Goal: Entertainment & Leisure: Consume media (video, audio)

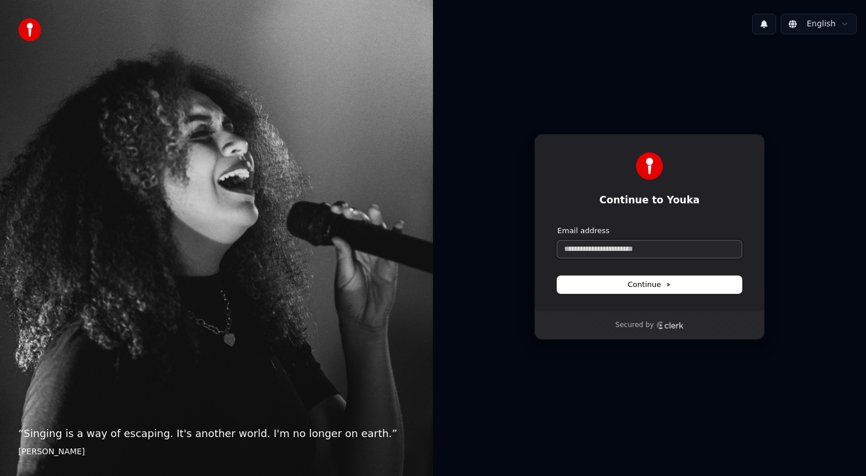
click at [582, 244] on input "Email address" at bounding box center [649, 248] width 184 height 17
click at [598, 285] on button "Continue" at bounding box center [649, 284] width 184 height 17
click at [571, 252] on input "Email address" at bounding box center [649, 248] width 184 height 17
type input "*"
click at [646, 250] on input "**********" at bounding box center [649, 248] width 184 height 17
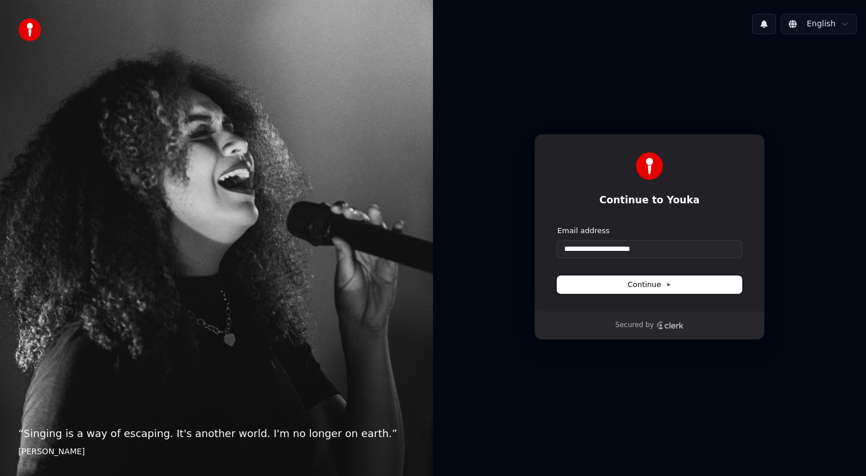
click at [661, 285] on span "Continue" at bounding box center [649, 284] width 44 height 10
type input "**********"
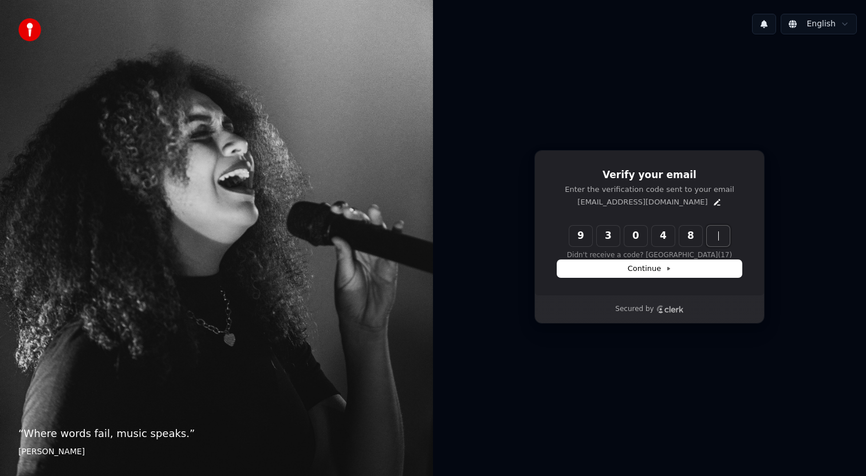
type input "******"
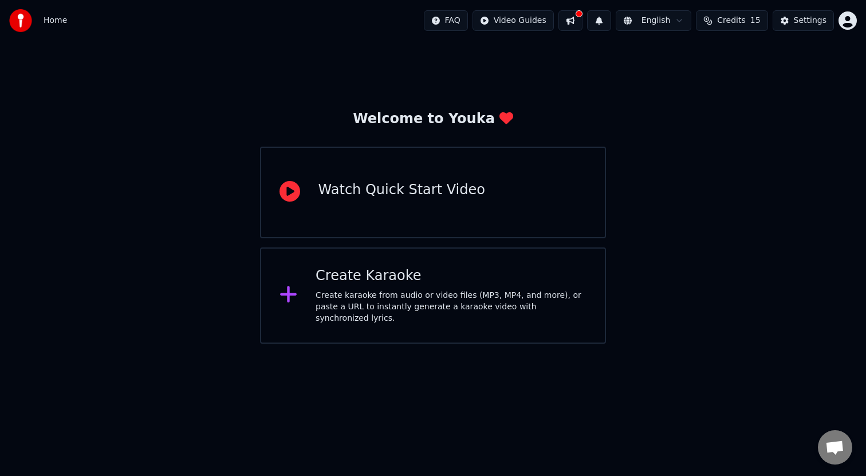
click at [533, 202] on div "Watch Quick Start Video" at bounding box center [433, 193] width 346 height 92
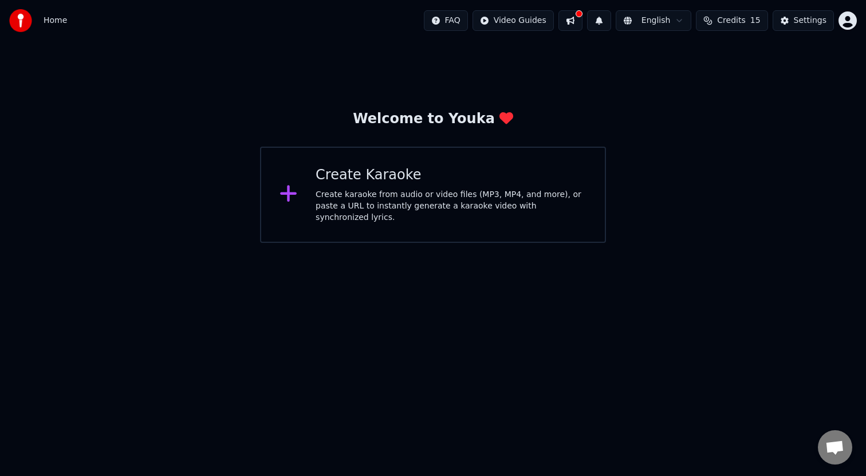
click at [485, 195] on div "Create karaoke from audio or video files (MP3, MP4, and more), or paste a URL t…" at bounding box center [450, 206] width 271 height 34
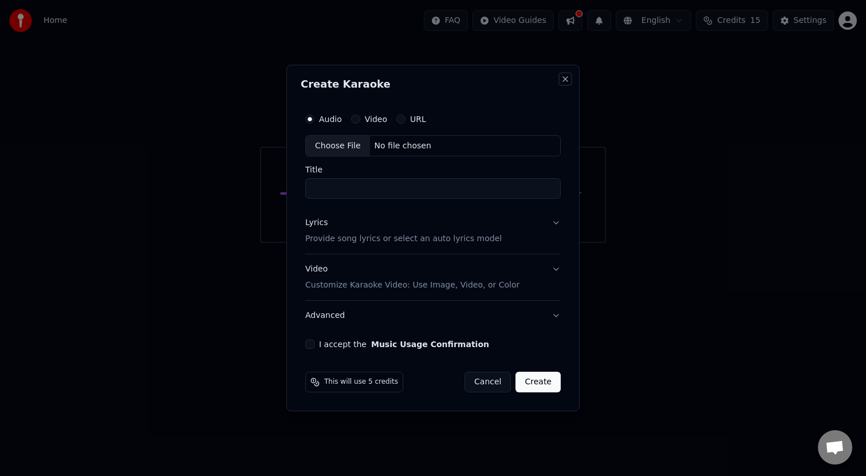
click at [567, 75] on button "Close" at bounding box center [564, 78] width 9 height 9
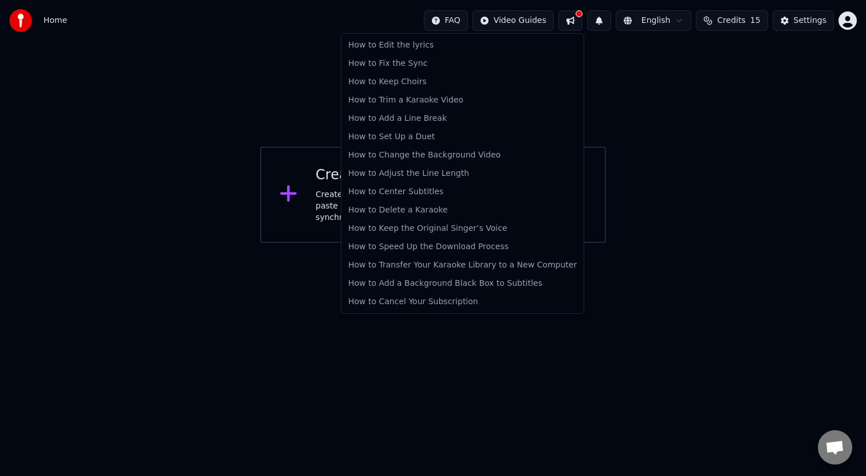
click at [451, 21] on html "Home FAQ Video Guides English Credits 15 Settings Welcome to Youka Create Karao…" at bounding box center [433, 121] width 866 height 243
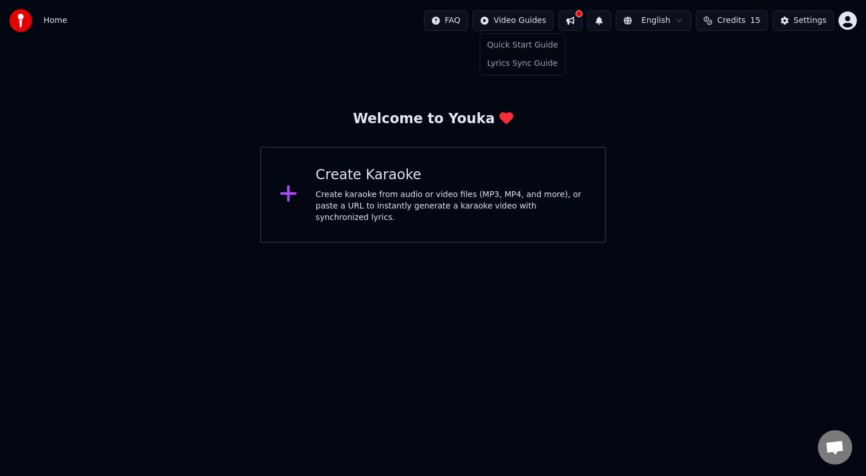
click at [493, 22] on html "Home FAQ Video Guides English Credits 15 Settings Welcome to Youka Create Karao…" at bounding box center [433, 121] width 866 height 243
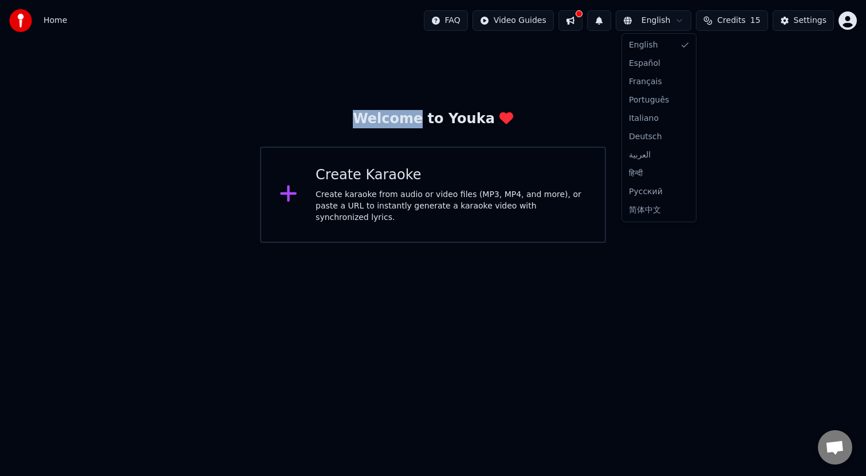
click at [665, 18] on html "Home FAQ Video Guides English Credits 15 Settings Welcome to Youka Create Karao…" at bounding box center [433, 121] width 866 height 243
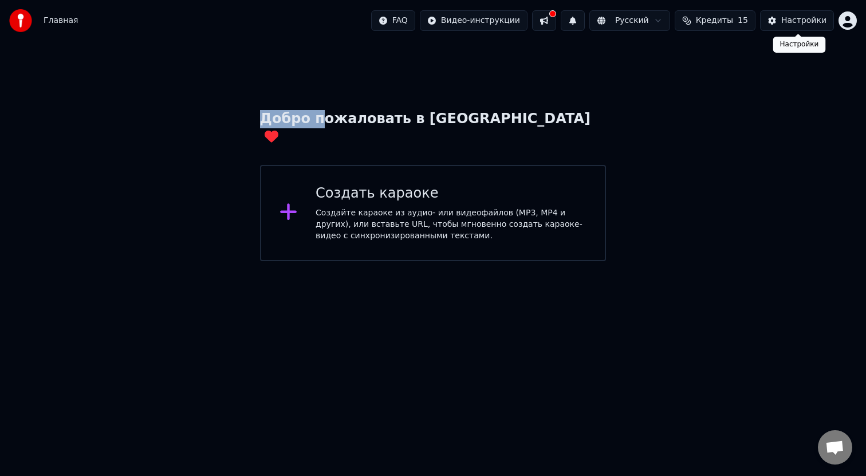
click at [793, 23] on div "Настройки" at bounding box center [803, 20] width 45 height 11
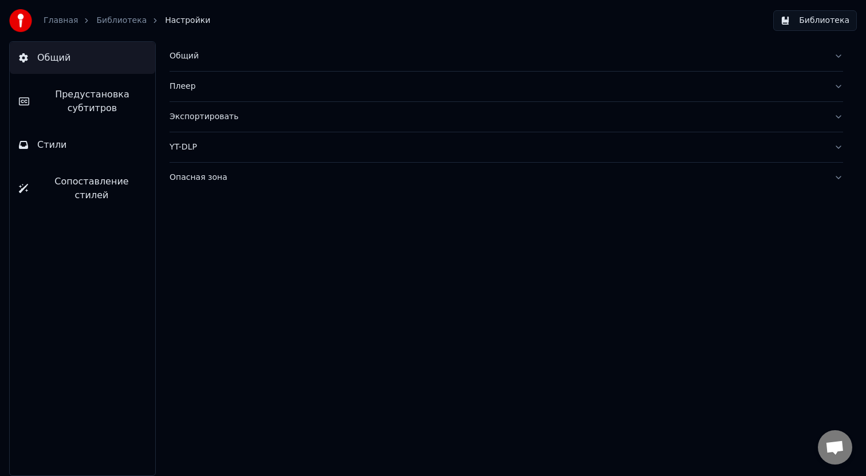
click at [49, 19] on link "Главная" at bounding box center [61, 20] width 34 height 11
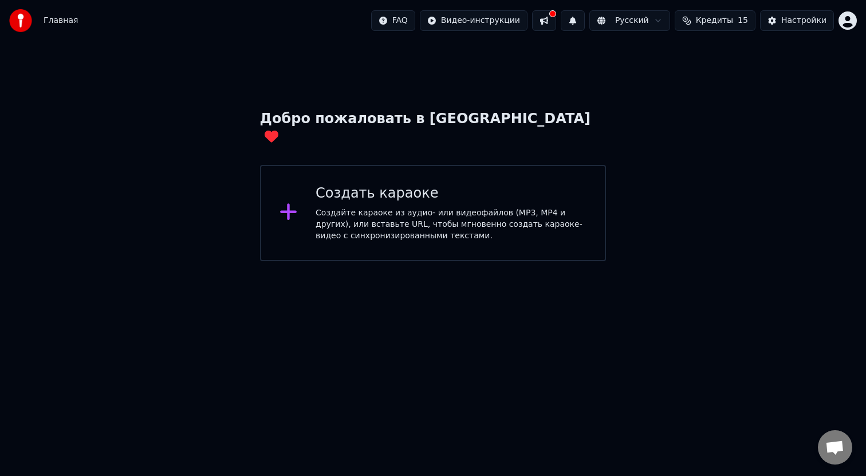
click at [579, 22] on button at bounding box center [572, 20] width 24 height 21
click at [551, 19] on button at bounding box center [544, 20] width 24 height 21
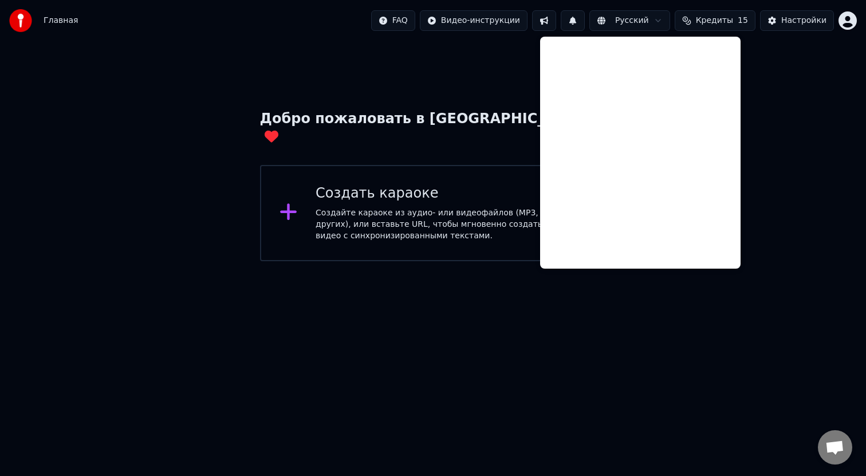
click at [551, 19] on button at bounding box center [544, 20] width 24 height 21
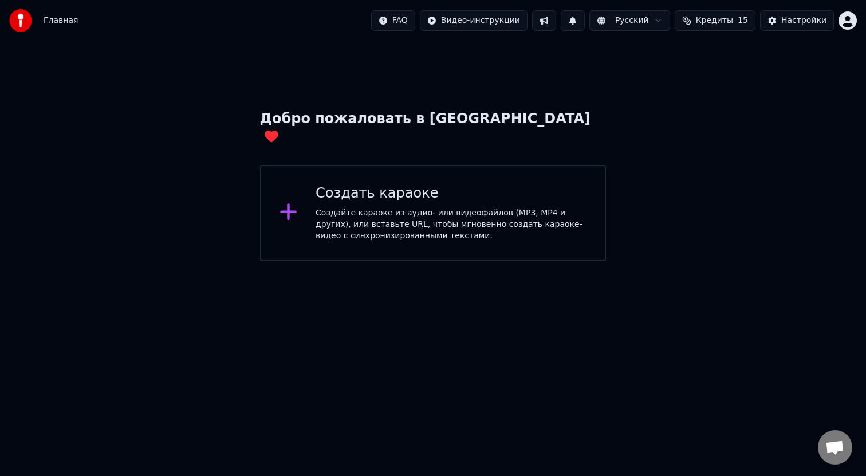
click at [440, 215] on div "Создайте караоке из аудио- или видеофайлов (MP3, MP4 и других), или вставьте UR…" at bounding box center [450, 224] width 271 height 34
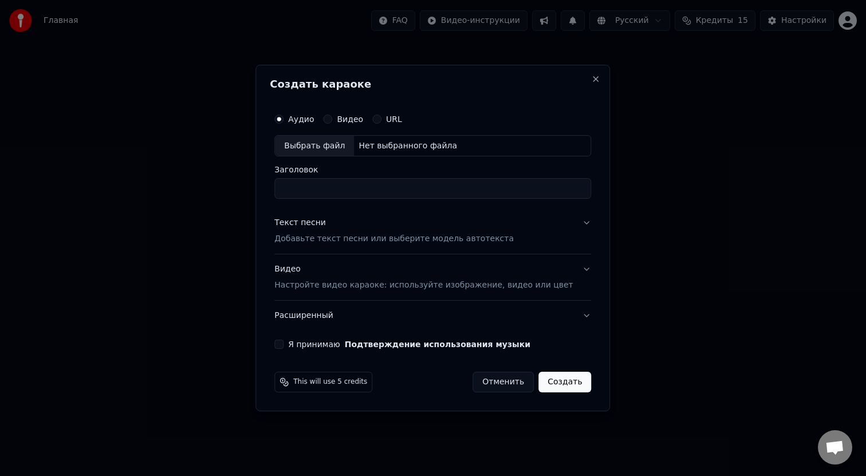
click at [393, 149] on div "Нет выбранного файла" at bounding box center [408, 145] width 108 height 11
click at [345, 196] on input "Заголовок" at bounding box center [432, 189] width 317 height 21
type input "*"
click at [426, 242] on p "Добавьте текст песни или выберите модель автотекста" at bounding box center [393, 239] width 239 height 11
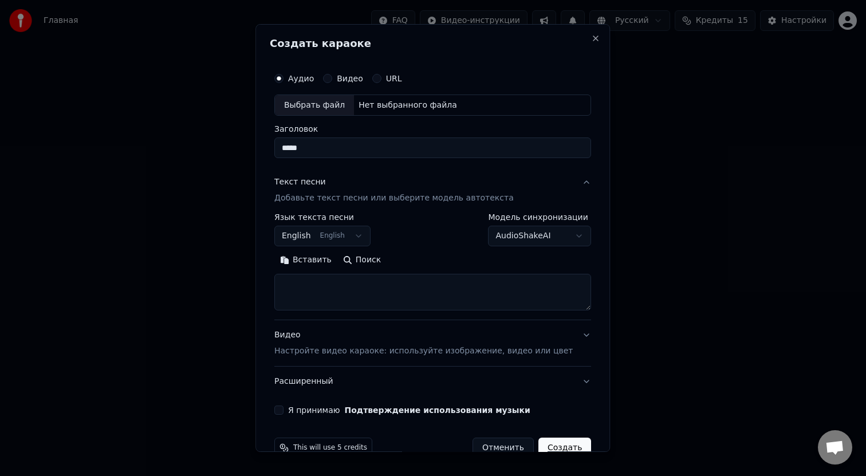
click at [406, 200] on p "Добавьте текст песни или выберите модель автотекста" at bounding box center [393, 198] width 239 height 11
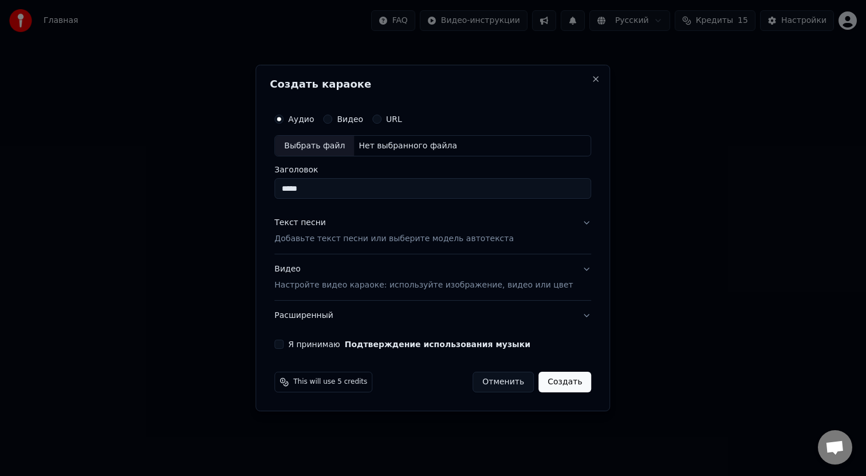
click at [560, 385] on button "Создать" at bounding box center [564, 382] width 53 height 21
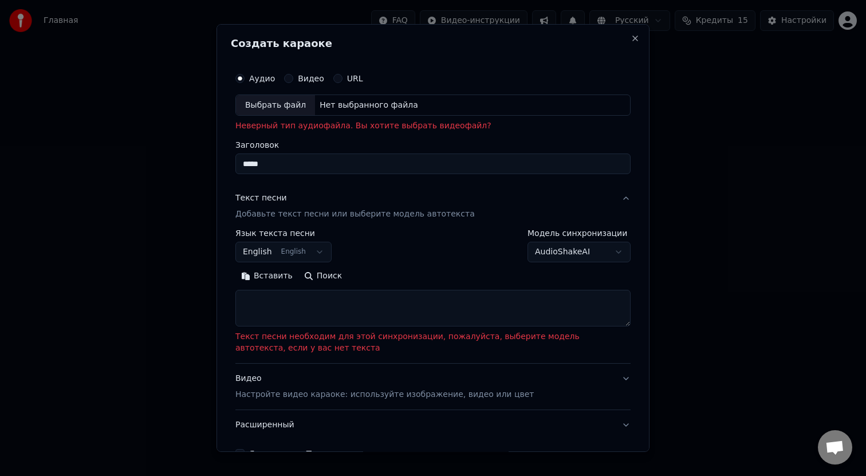
scroll to position [8, 0]
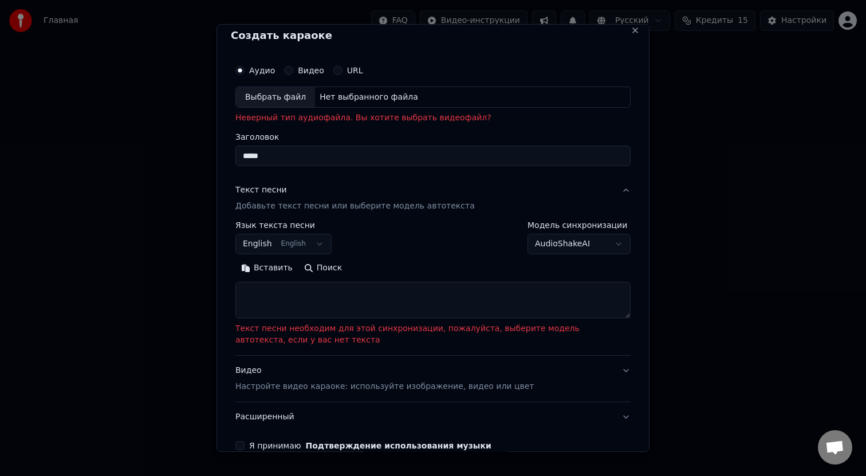
click at [268, 109] on div "Аудио Видео URL Выбрать файл Нет выбранного файла Неверный тип аудиофайла. Вы х…" at bounding box center [432, 91] width 395 height 65
click at [279, 103] on div "Выбрать файл" at bounding box center [275, 97] width 79 height 21
type input "**********"
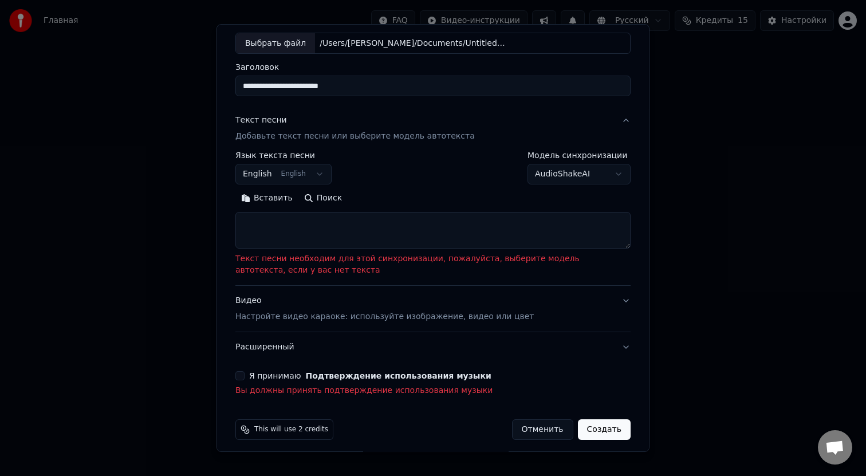
scroll to position [68, 0]
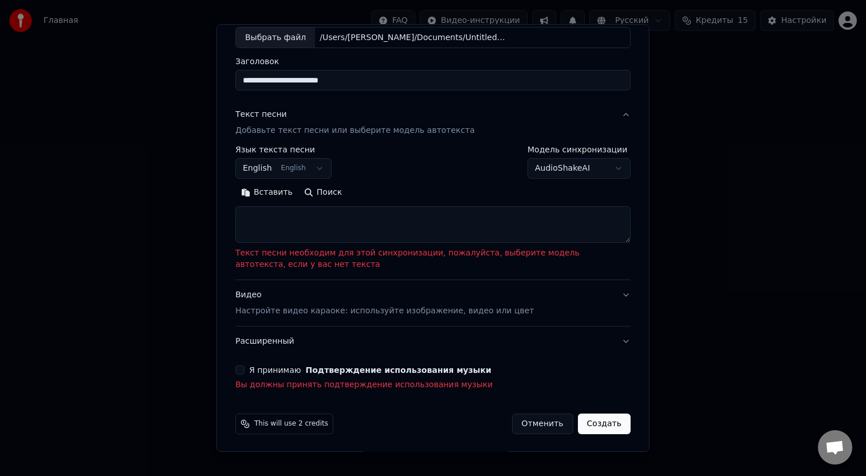
click at [380, 242] on textarea at bounding box center [432, 225] width 395 height 37
click at [294, 176] on body "**********" at bounding box center [433, 130] width 866 height 261
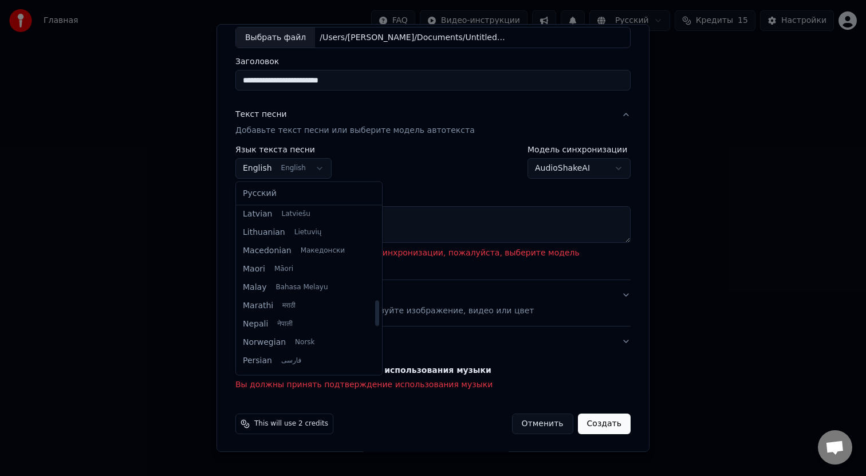
scroll to position [592, 0]
click at [390, 176] on body "**********" at bounding box center [433, 130] width 866 height 261
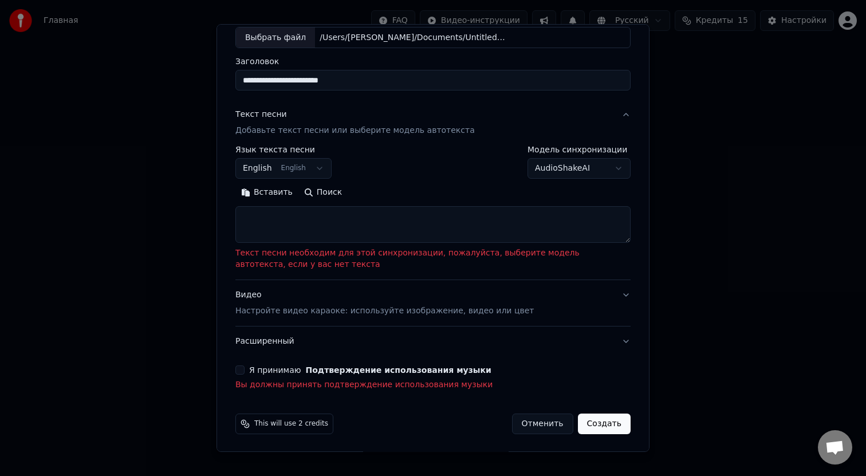
click at [385, 197] on div "Вставить Поиск" at bounding box center [432, 193] width 395 height 18
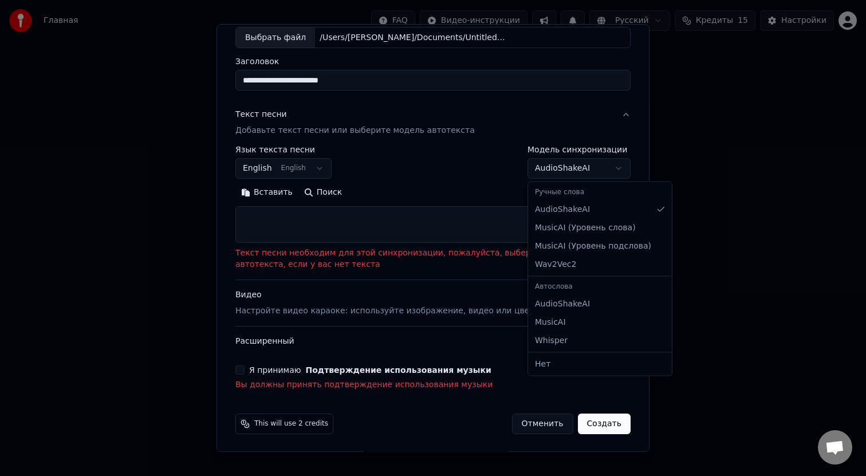
click at [586, 178] on body "**********" at bounding box center [433, 130] width 866 height 261
select select "**********"
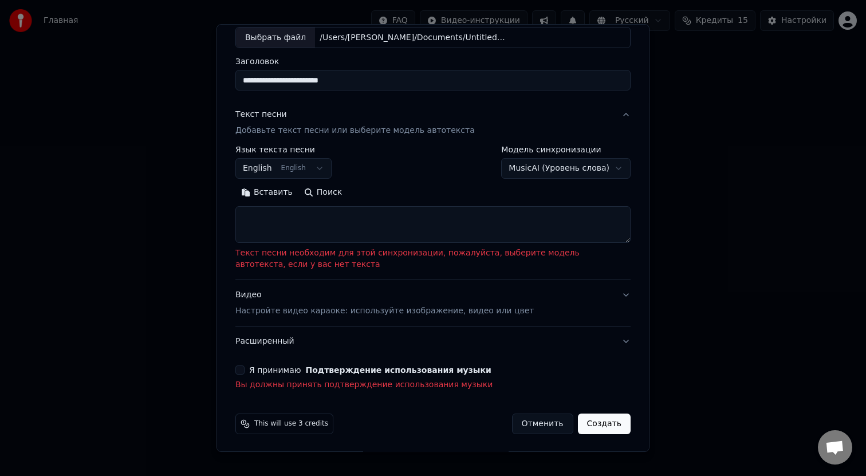
click at [613, 424] on button "Создать" at bounding box center [604, 423] width 53 height 21
click at [358, 207] on textarea at bounding box center [432, 225] width 395 height 37
click at [353, 254] on p "Текст песни необходим для этой синхронизации, пожалуйста, выберите модель автот…" at bounding box center [432, 259] width 395 height 23
click at [239, 366] on button "Я принимаю Подтверждение использования музыки" at bounding box center [239, 368] width 9 height 9
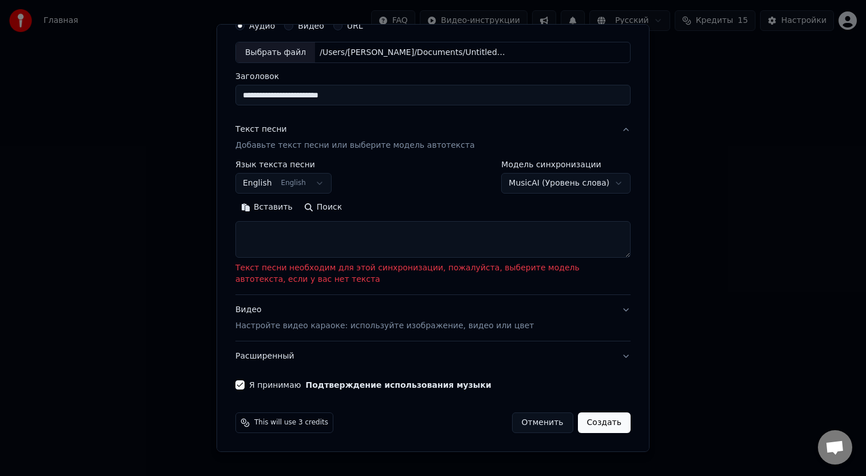
scroll to position [53, 0]
click at [595, 421] on button "Создать" at bounding box center [604, 422] width 53 height 21
click at [310, 233] on textarea at bounding box center [432, 240] width 395 height 37
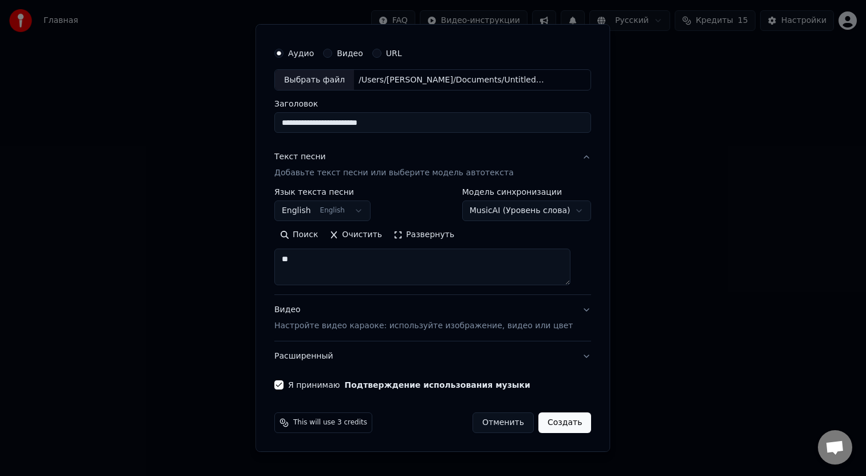
type textarea "**"
click at [566, 424] on button "Создать" at bounding box center [564, 422] width 53 height 21
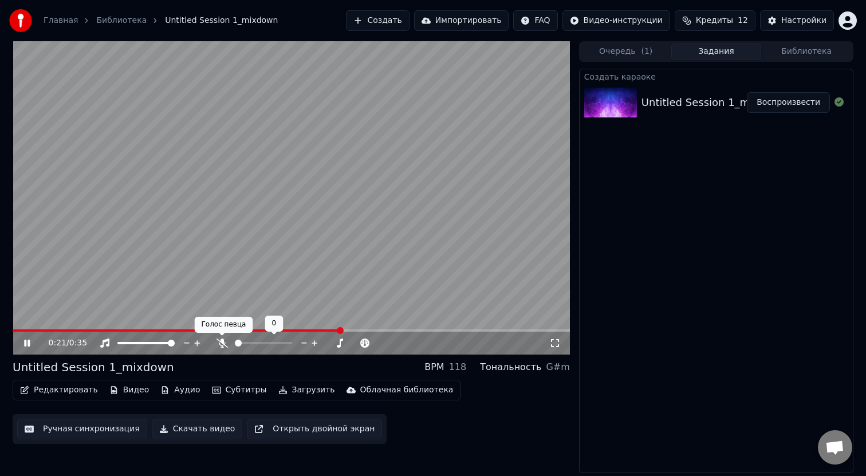
click at [218, 342] on icon at bounding box center [221, 342] width 11 height 9
click at [221, 343] on icon at bounding box center [222, 342] width 6 height 9
click at [254, 343] on span at bounding box center [251, 342] width 7 height 7
click at [243, 344] on span at bounding box center [239, 343] width 9 height 2
click at [238, 343] on span at bounding box center [241, 342] width 7 height 7
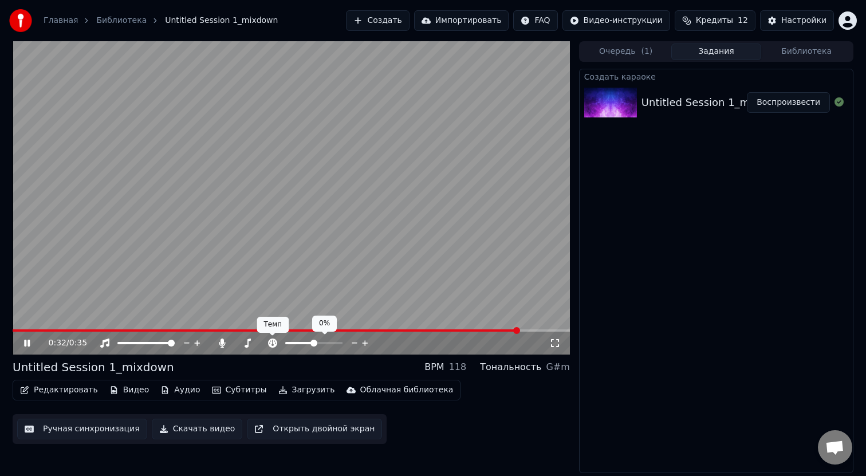
click at [274, 345] on icon at bounding box center [272, 342] width 9 height 9
click at [629, 54] on button "Очередь ( 1 )" at bounding box center [625, 52] width 90 height 17
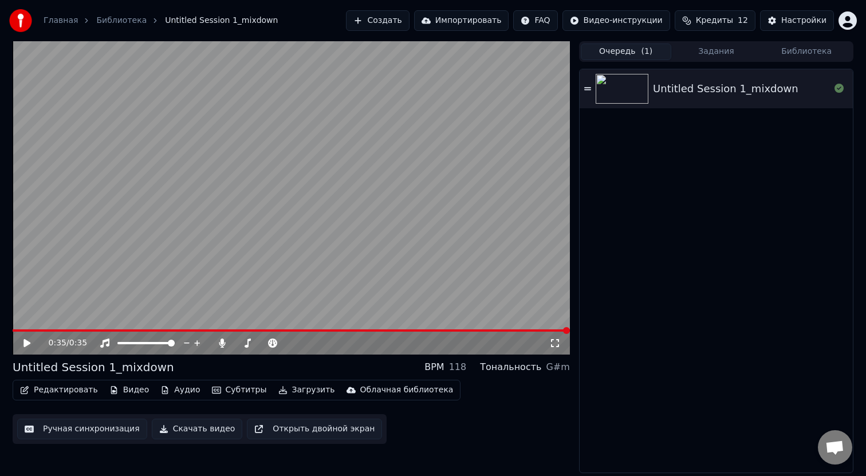
click at [796, 62] on div "Очередь ( 1 ) Задания Библиотека Untitled Session 1_mixdown" at bounding box center [716, 257] width 274 height 432
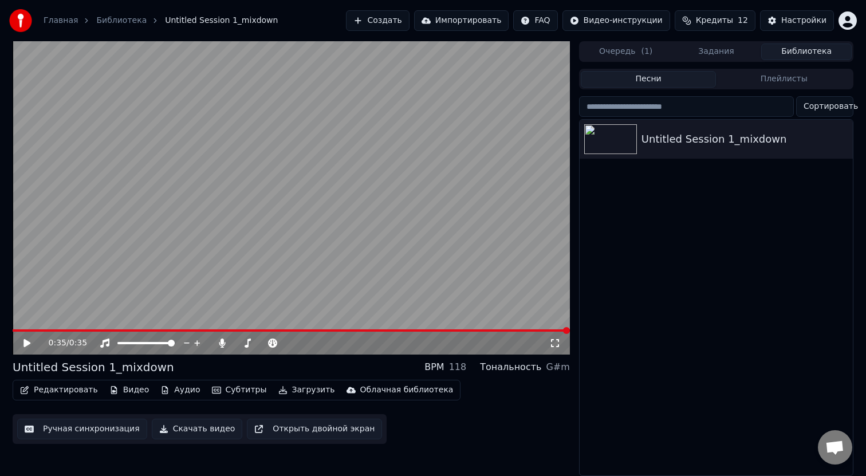
click at [796, 53] on button "Библиотека" at bounding box center [806, 52] width 90 height 17
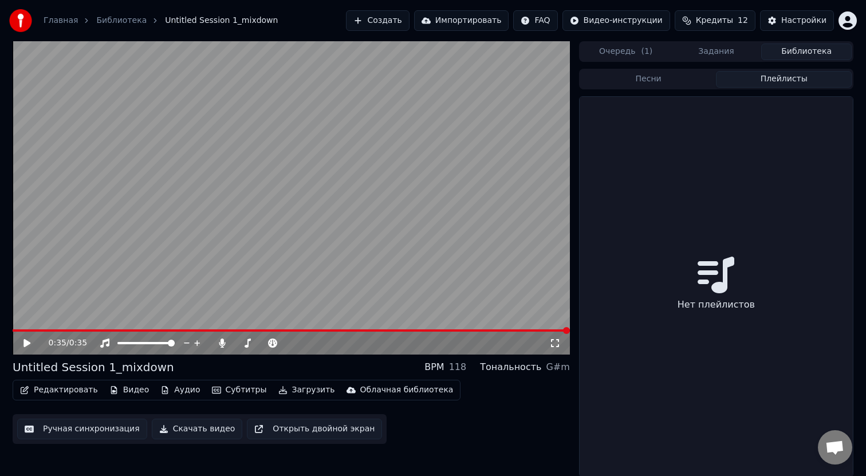
click at [769, 78] on button "Плейлисты" at bounding box center [784, 79] width 136 height 17
click at [675, 73] on button "Песни" at bounding box center [648, 79] width 136 height 17
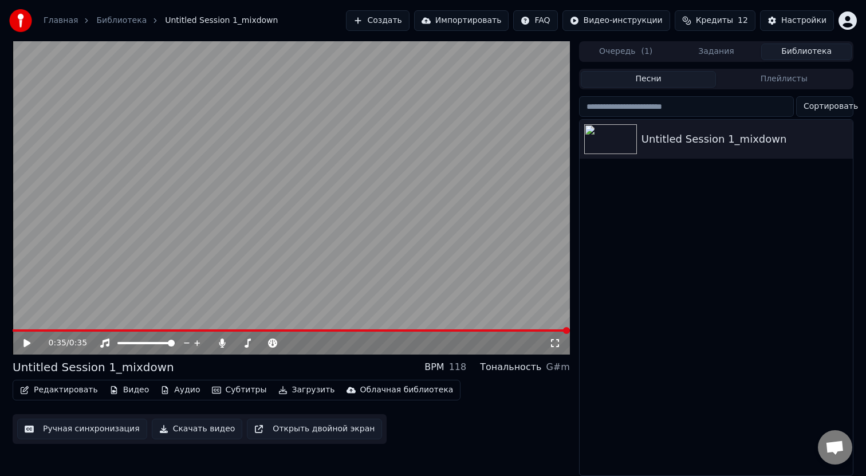
click at [663, 109] on input "search" at bounding box center [686, 106] width 215 height 21
click at [812, 82] on button "Плейлисты" at bounding box center [784, 79] width 136 height 17
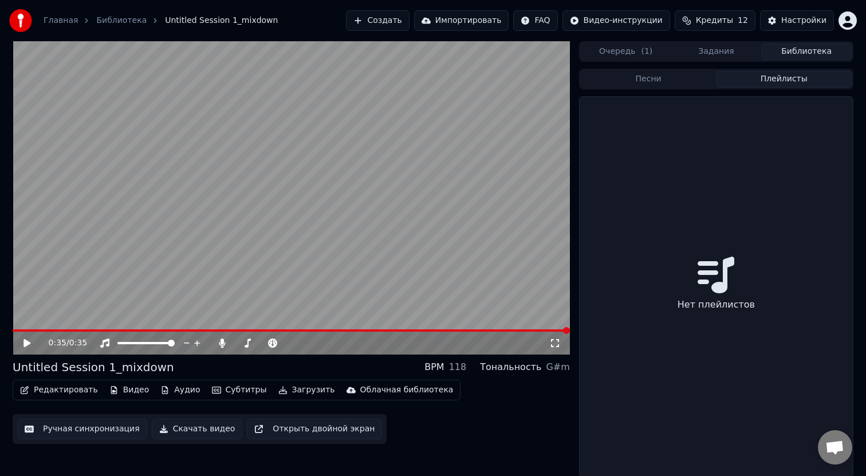
click at [658, 78] on button "Песни" at bounding box center [648, 79] width 136 height 17
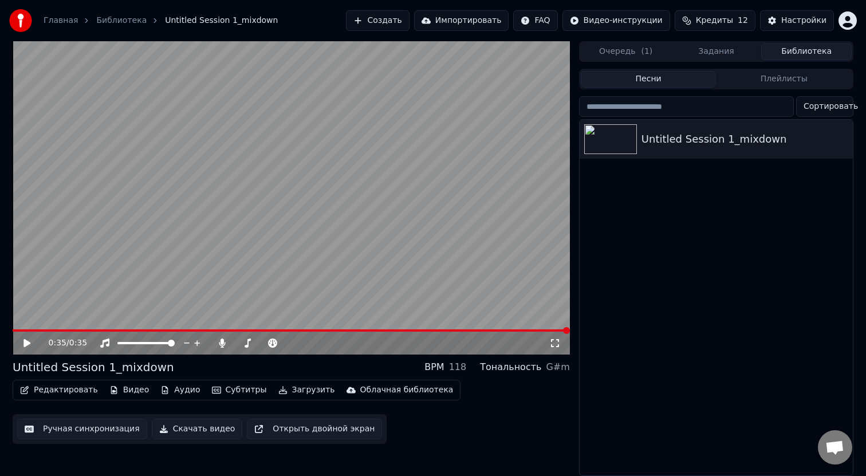
click at [627, 56] on button "Очередь ( 1 )" at bounding box center [625, 52] width 90 height 17
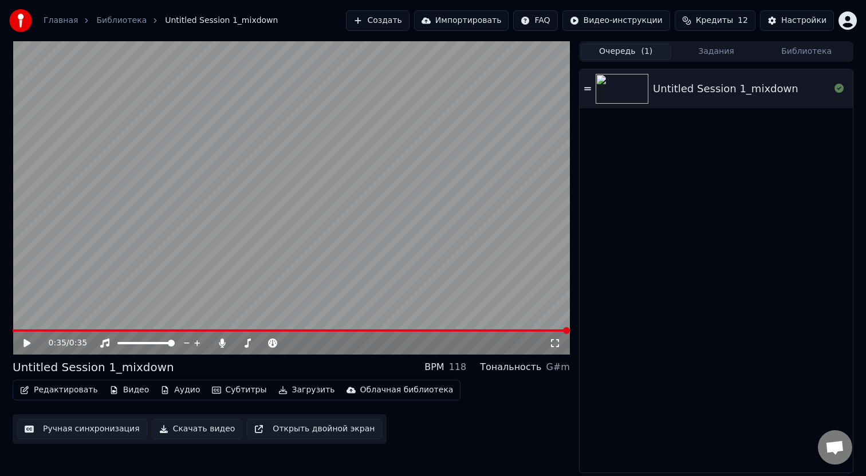
click at [723, 57] on button "Задания" at bounding box center [716, 52] width 90 height 17
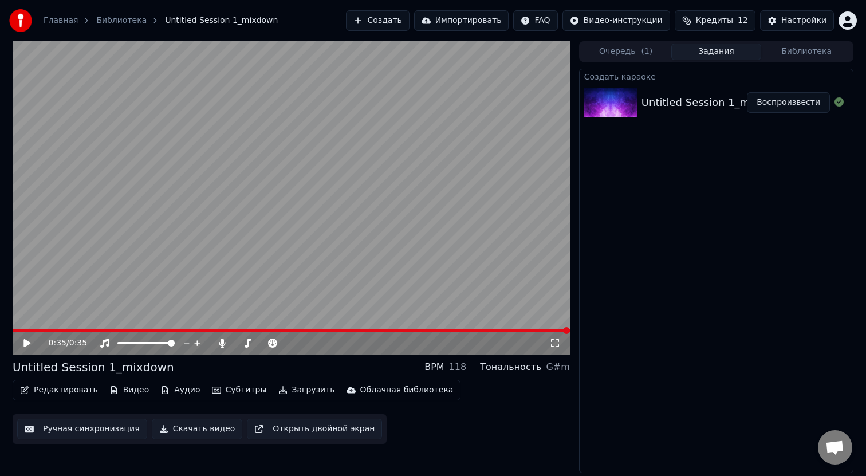
click at [401, 21] on button "Создать" at bounding box center [377, 20] width 63 height 21
click at [779, 53] on button "Библиотека" at bounding box center [806, 52] width 90 height 17
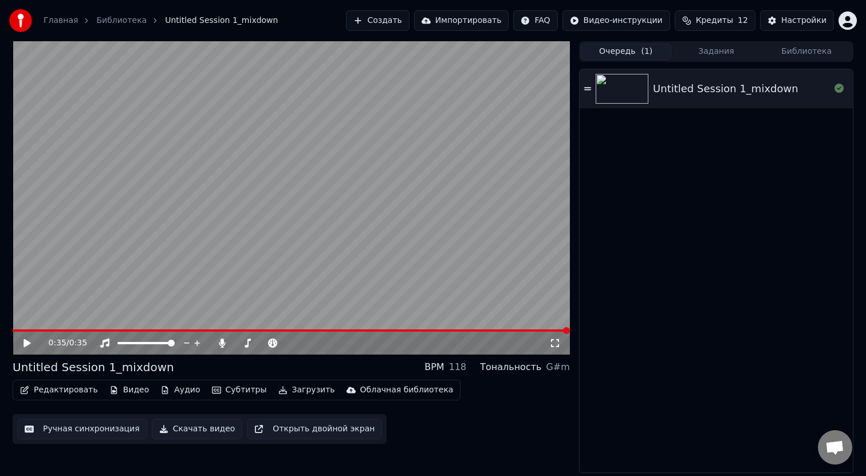
click at [631, 59] on button "Очередь ( 1 )" at bounding box center [625, 52] width 90 height 17
click at [588, 90] on icon at bounding box center [587, 89] width 7 height 8
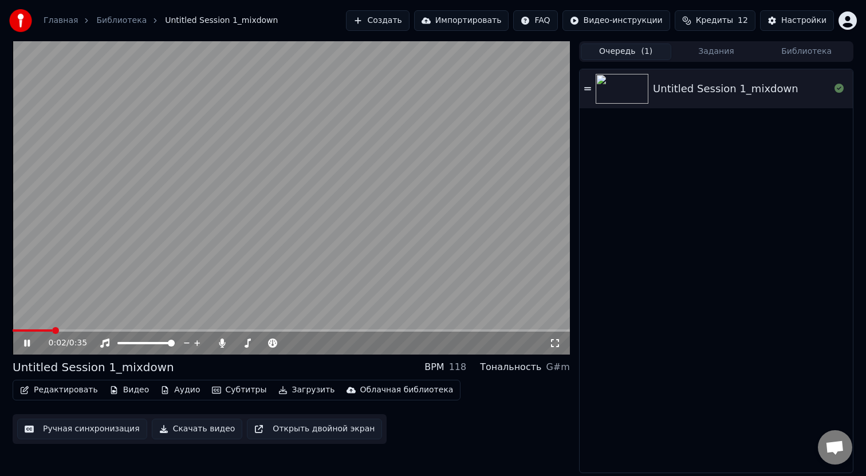
click at [469, 18] on button "Импортировать" at bounding box center [461, 20] width 95 height 21
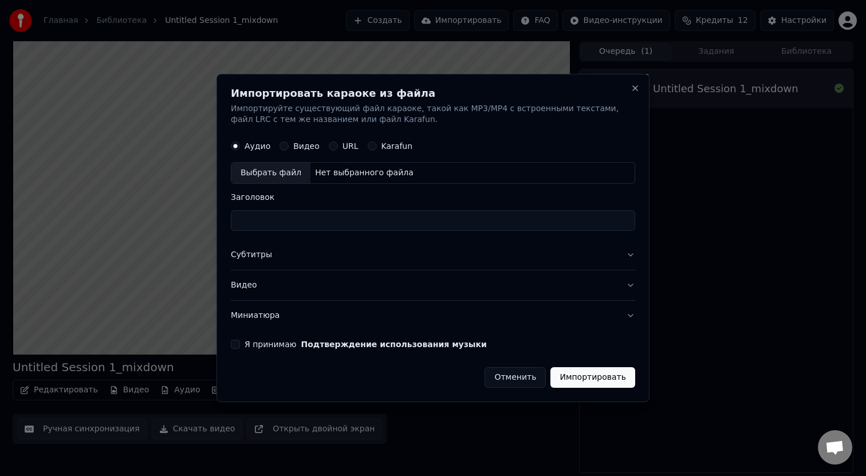
click at [343, 287] on button "Видео" at bounding box center [433, 285] width 404 height 30
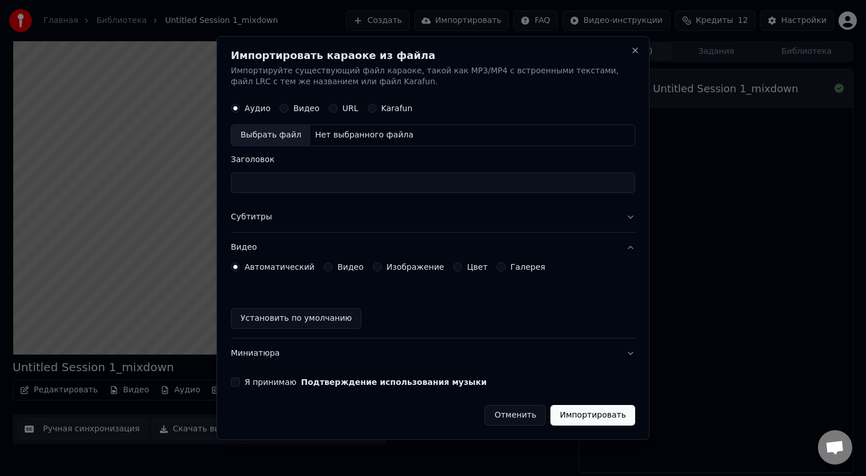
click at [339, 268] on label "Видео" at bounding box center [350, 267] width 26 height 8
click at [333, 268] on button "Видео" at bounding box center [327, 266] width 9 height 9
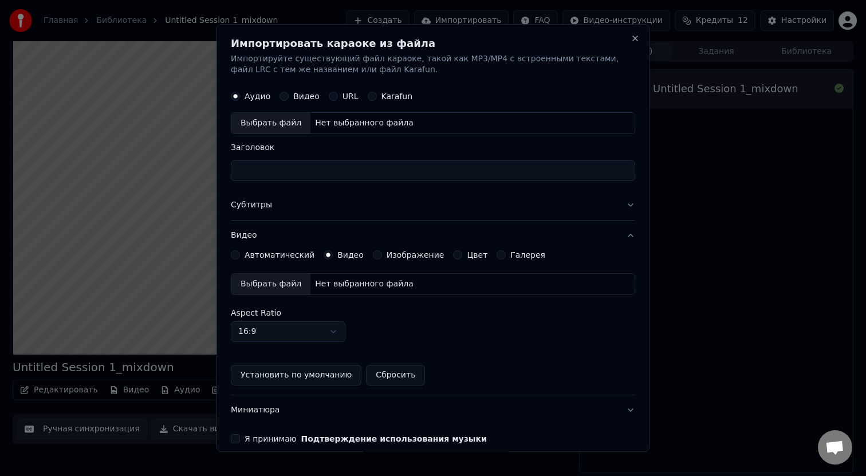
click at [330, 253] on div "Видео" at bounding box center [343, 254] width 40 height 9
click at [510, 251] on label "Галерея" at bounding box center [527, 255] width 35 height 8
click at [501, 251] on button "Галерея" at bounding box center [500, 254] width 9 height 9
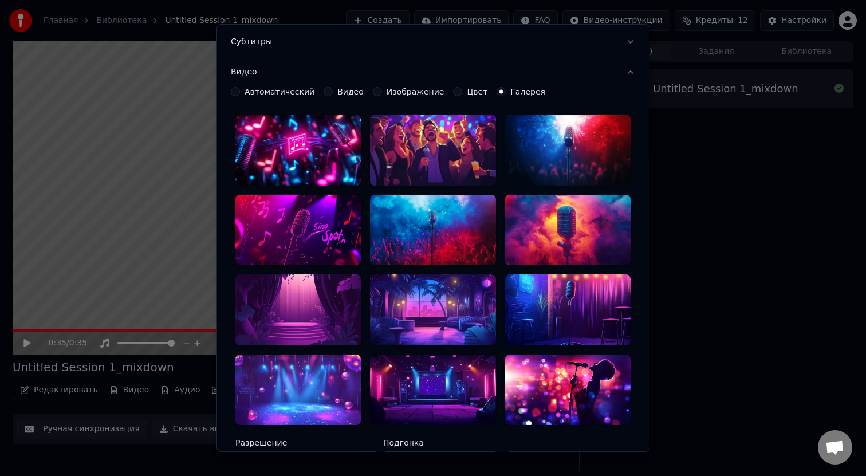
scroll to position [160, 0]
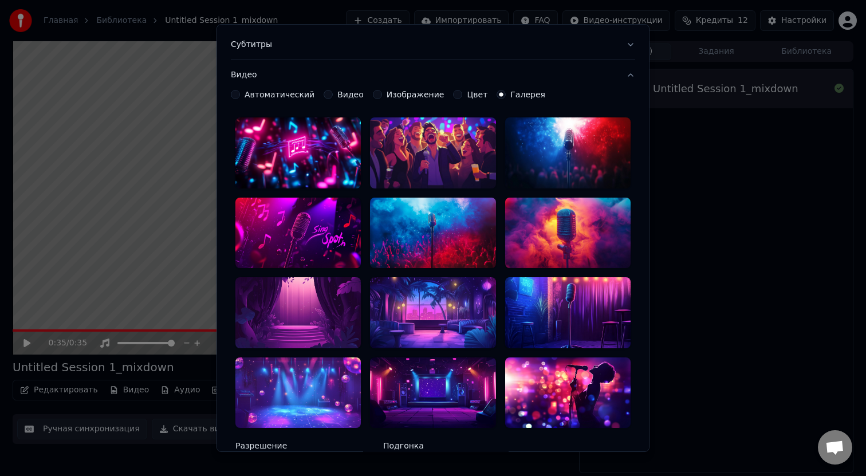
click at [319, 319] on div at bounding box center [297, 312] width 125 height 70
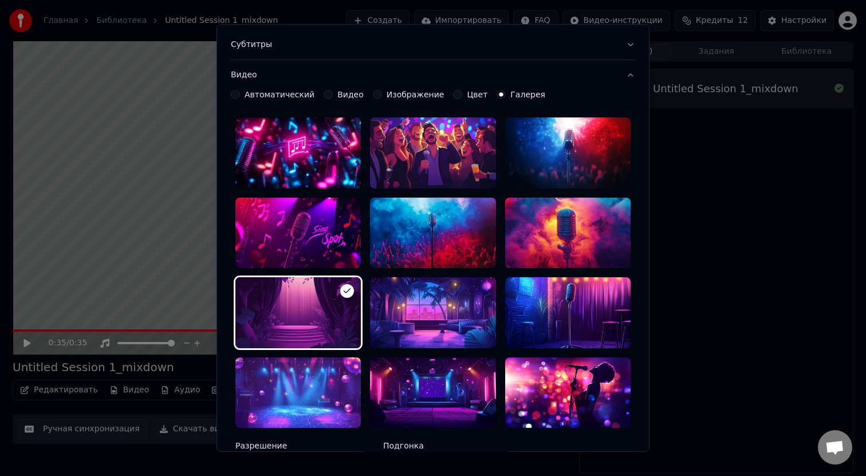
click at [307, 389] on div at bounding box center [297, 392] width 125 height 70
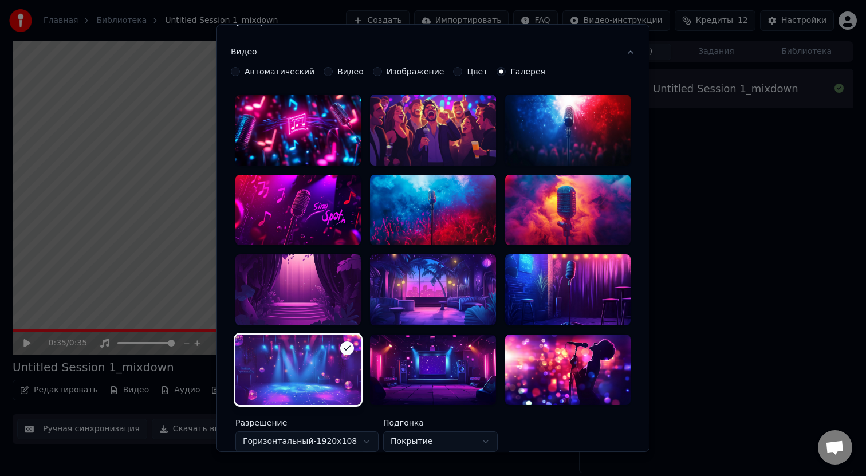
scroll to position [0, 0]
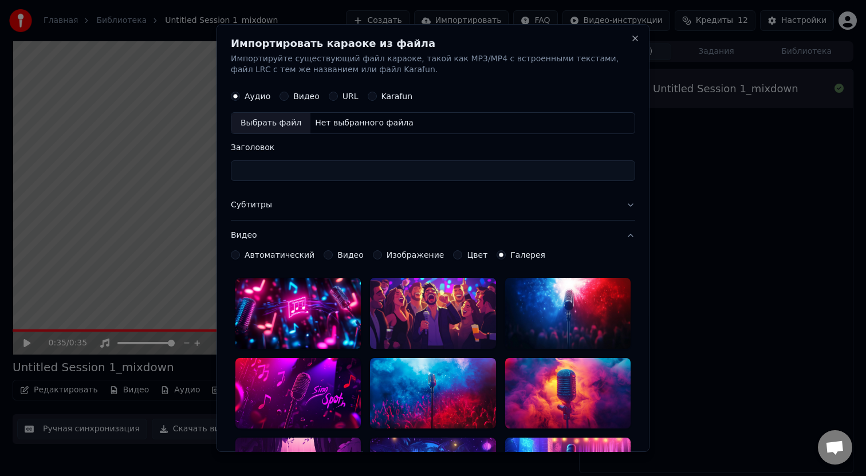
click at [297, 88] on div "Аудио Видео URL Karafun" at bounding box center [433, 96] width 404 height 23
click at [283, 96] on button "Видео" at bounding box center [283, 96] width 9 height 9
click at [373, 97] on div "Karafun" at bounding box center [390, 96] width 45 height 9
click at [368, 94] on button "Karafun" at bounding box center [372, 96] width 9 height 9
click at [241, 100] on div "Аудио" at bounding box center [250, 96] width 39 height 9
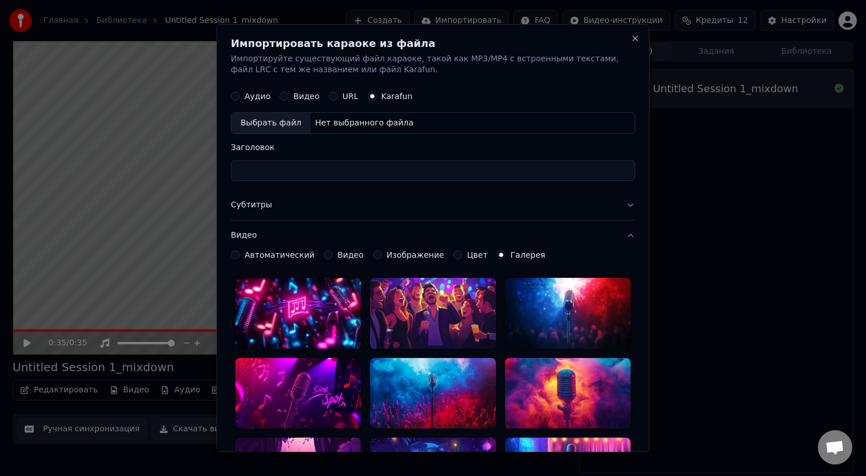
click at [233, 98] on button "Аудио" at bounding box center [235, 96] width 9 height 9
click at [637, 41] on button "Close" at bounding box center [634, 38] width 9 height 9
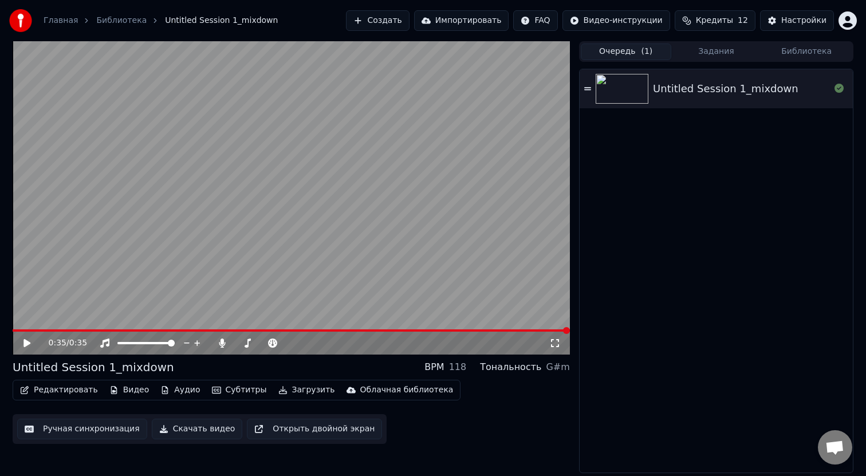
click at [398, 22] on button "Создать" at bounding box center [377, 20] width 63 height 21
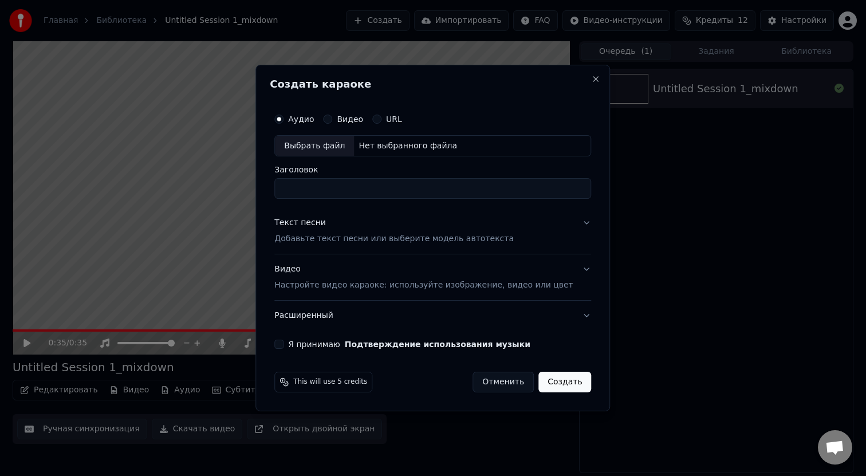
click at [353, 183] on input "Заголовок" at bounding box center [432, 189] width 317 height 21
click at [378, 149] on div "Нет выбранного файла" at bounding box center [408, 145] width 108 height 11
drag, startPoint x: 460, startPoint y: 190, endPoint x: 210, endPoint y: 190, distance: 250.2
click at [210, 190] on body "**********" at bounding box center [433, 238] width 866 height 476
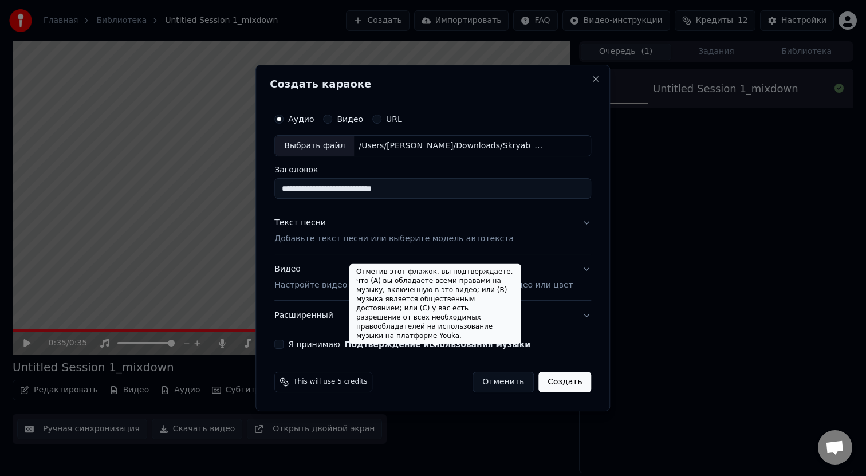
paste input
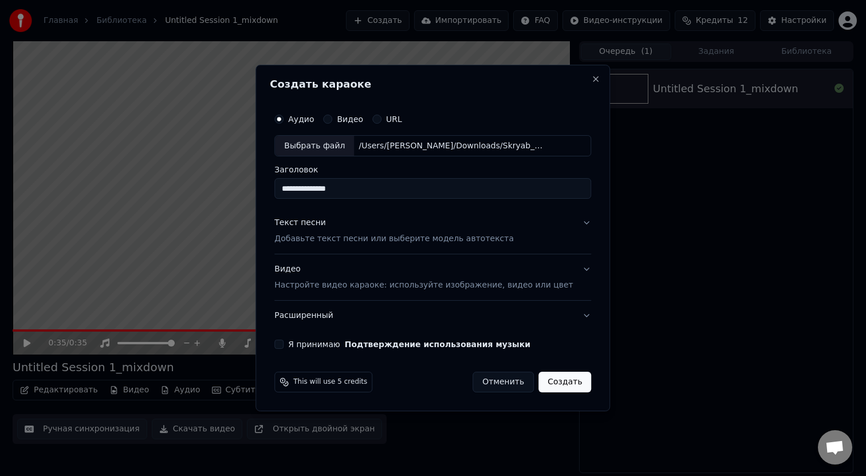
type input "**********"
click at [445, 242] on p "Добавьте текст песни или выберите модель автотекста" at bounding box center [393, 239] width 239 height 11
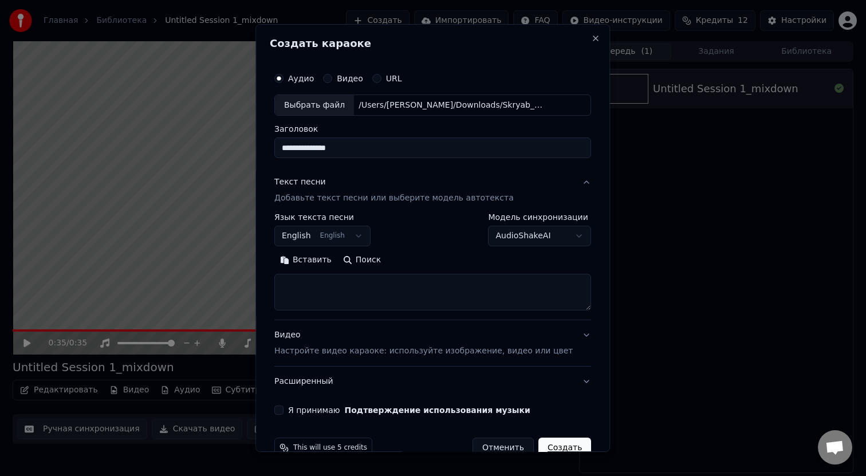
click at [397, 200] on p "Добавьте текст песни или выберите модель автотекста" at bounding box center [393, 198] width 239 height 11
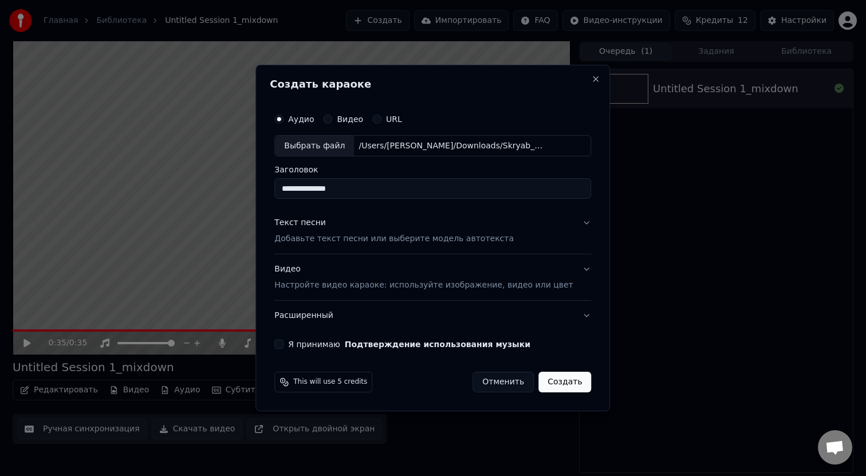
click at [552, 388] on button "Создать" at bounding box center [564, 382] width 53 height 21
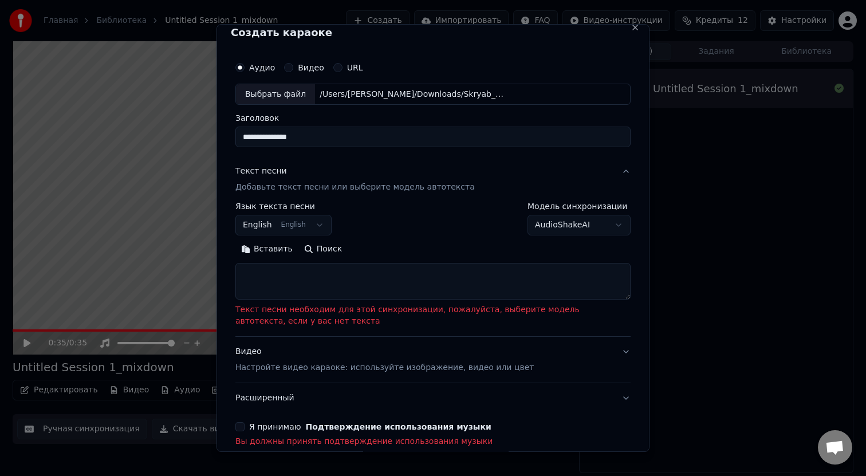
scroll to position [14, 0]
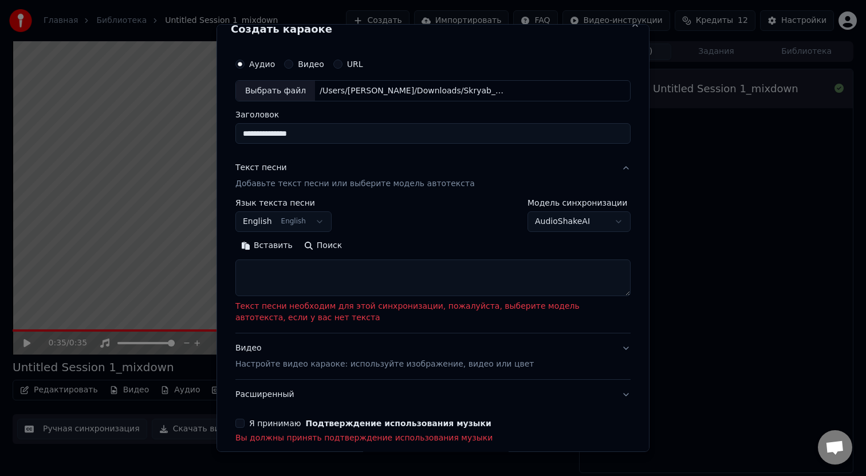
click at [303, 226] on body "**********" at bounding box center [433, 238] width 866 height 476
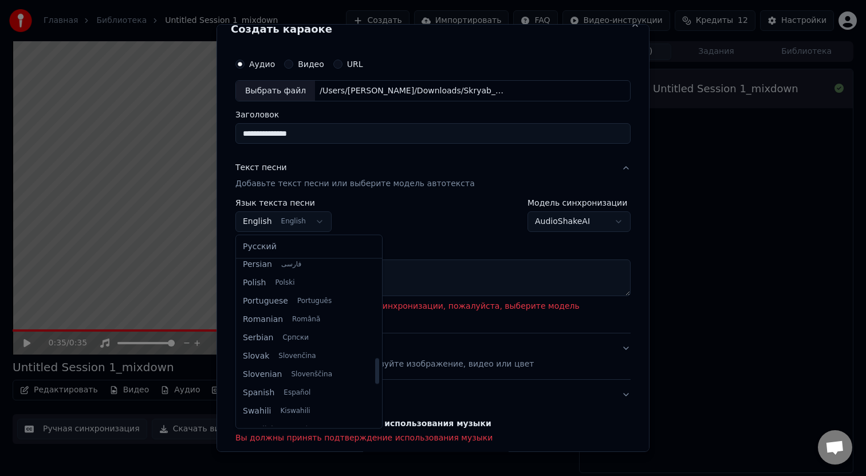
scroll to position [778, 0]
select select "**"
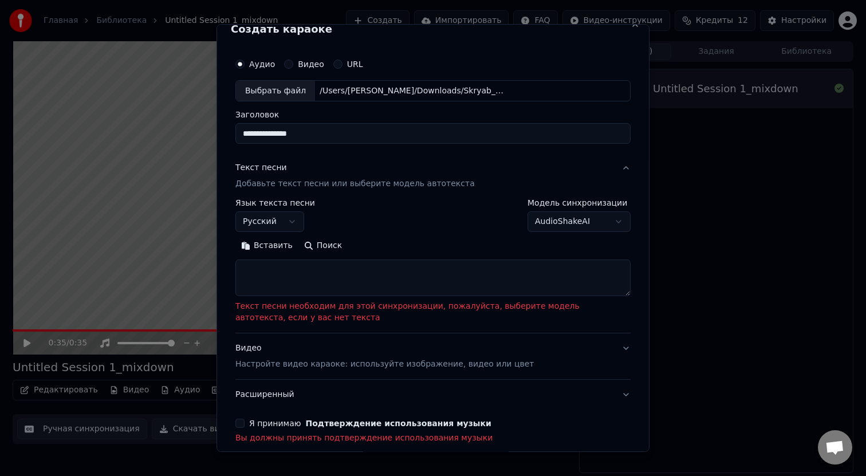
click at [286, 226] on body "**********" at bounding box center [433, 238] width 866 height 476
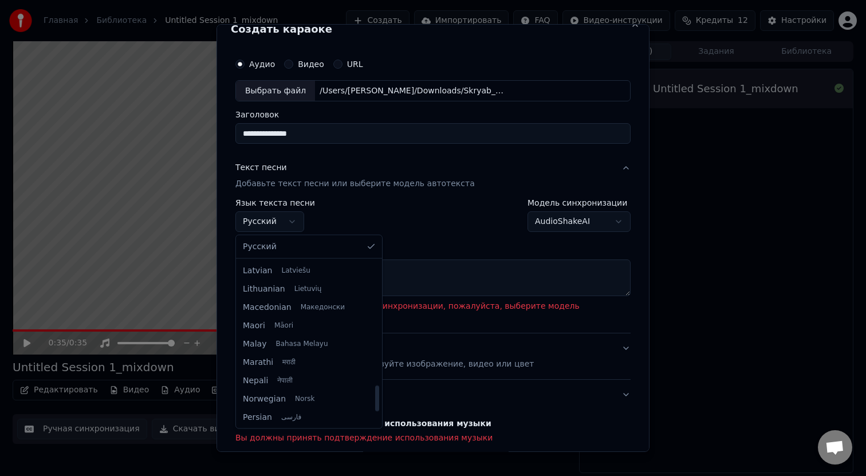
scroll to position [879, 0]
click at [430, 249] on body "**********" at bounding box center [433, 238] width 866 height 476
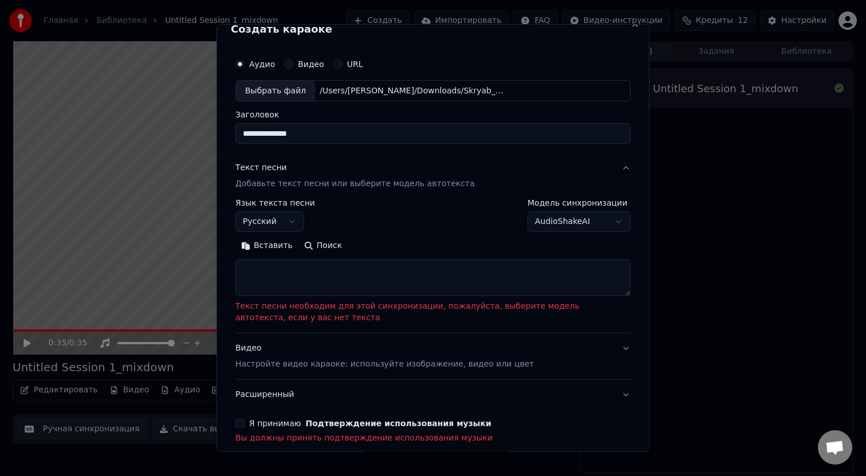
click at [549, 225] on body "**********" at bounding box center [433, 238] width 866 height 476
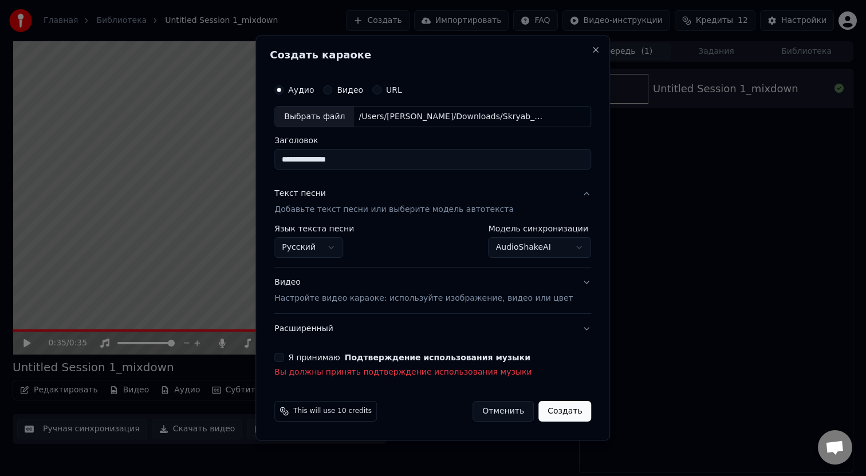
scroll to position [0, 0]
click at [561, 409] on button "Создать" at bounding box center [564, 411] width 53 height 21
click at [283, 357] on button "Я принимаю Подтверждение использования музыки" at bounding box center [278, 357] width 9 height 9
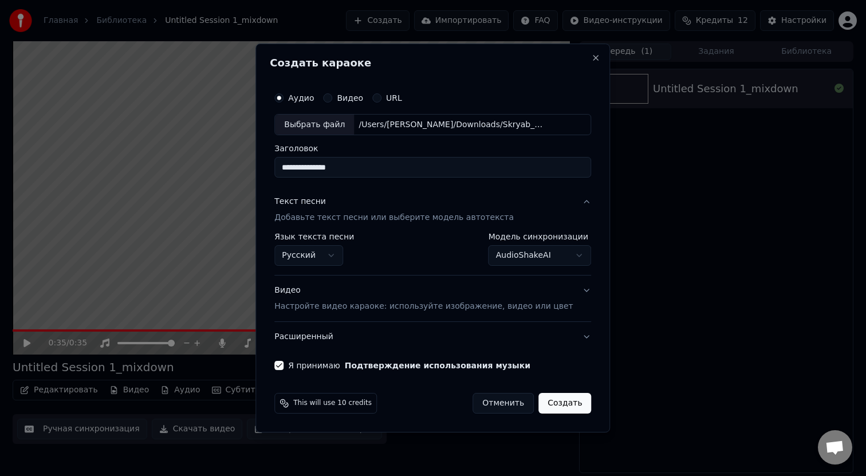
click at [540, 394] on button "Создать" at bounding box center [564, 403] width 53 height 21
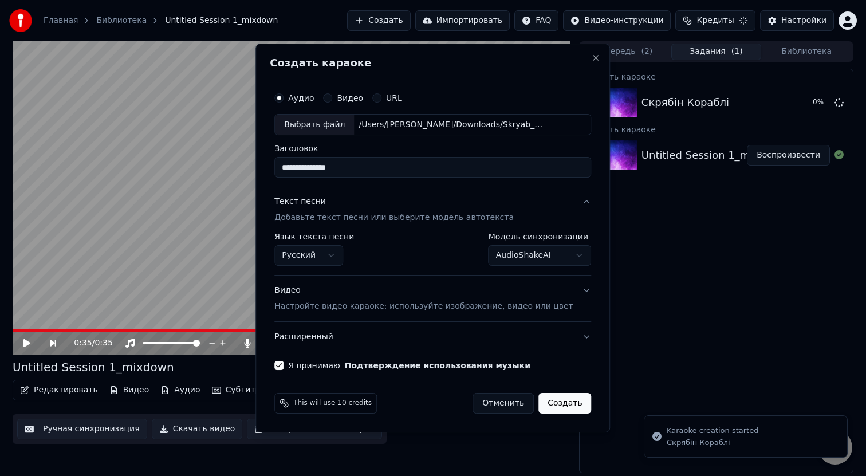
select select "**********"
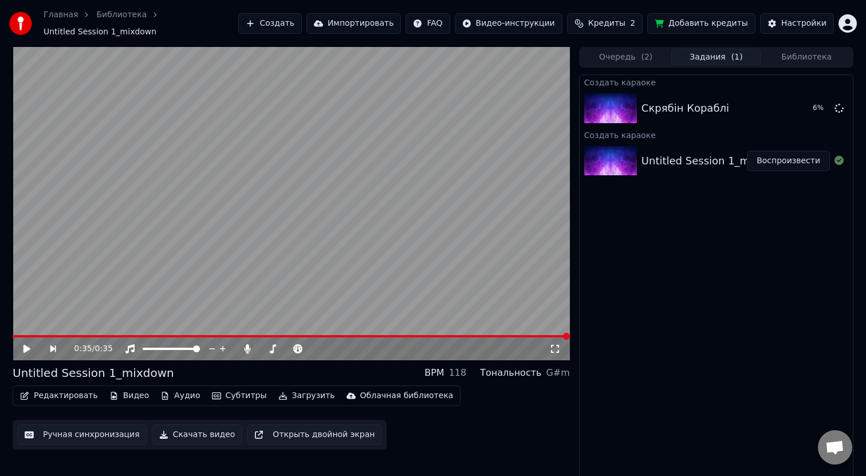
click at [515, 179] on video at bounding box center [291, 203] width 557 height 313
click at [28, 354] on div "0:01 / 0:35" at bounding box center [291, 348] width 548 height 11
click at [25, 346] on icon at bounding box center [27, 348] width 6 height 7
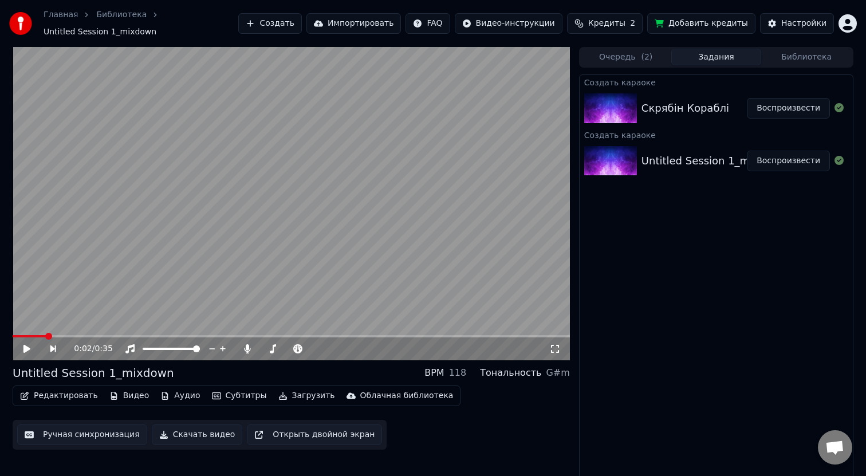
click at [646, 105] on div "Скрябін Кораблі" at bounding box center [685, 108] width 88 height 16
click at [791, 104] on button "Воспроизвести" at bounding box center [787, 108] width 83 height 21
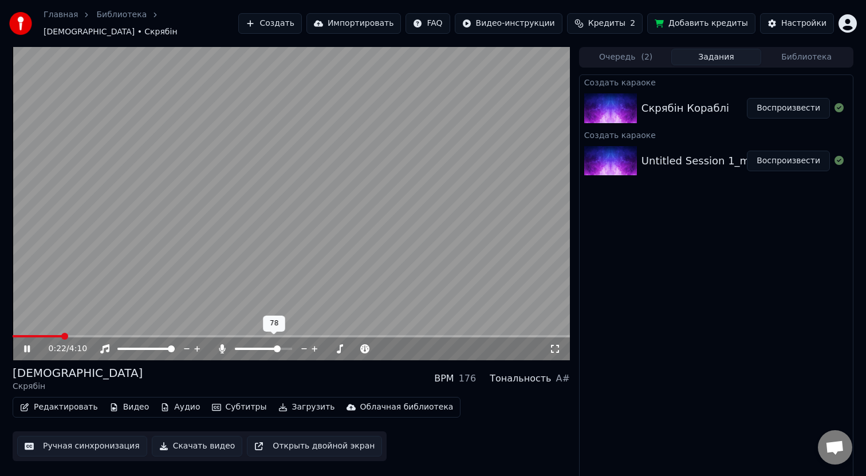
click at [279, 348] on span at bounding box center [277, 348] width 7 height 7
click at [688, 109] on div "Скрябін Кораблі" at bounding box center [685, 108] width 88 height 16
click at [688, 107] on div "Скрябін Кораблі" at bounding box center [685, 108] width 88 height 16
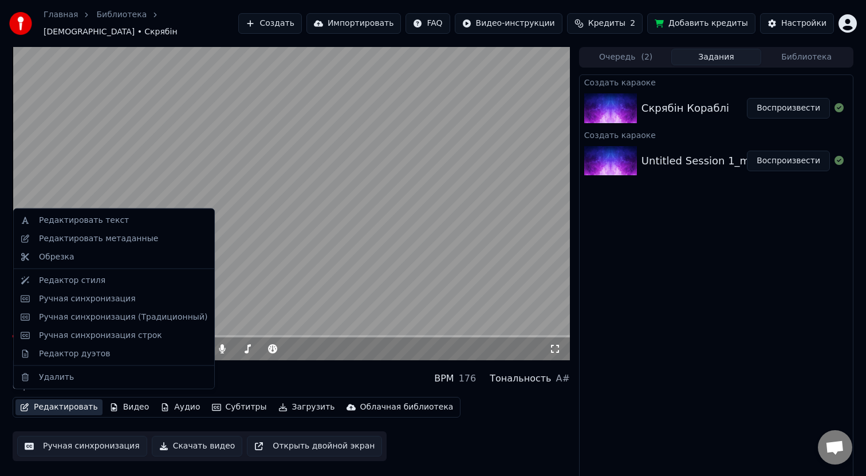
click at [61, 406] on button "Редактировать" at bounding box center [58, 407] width 87 height 16
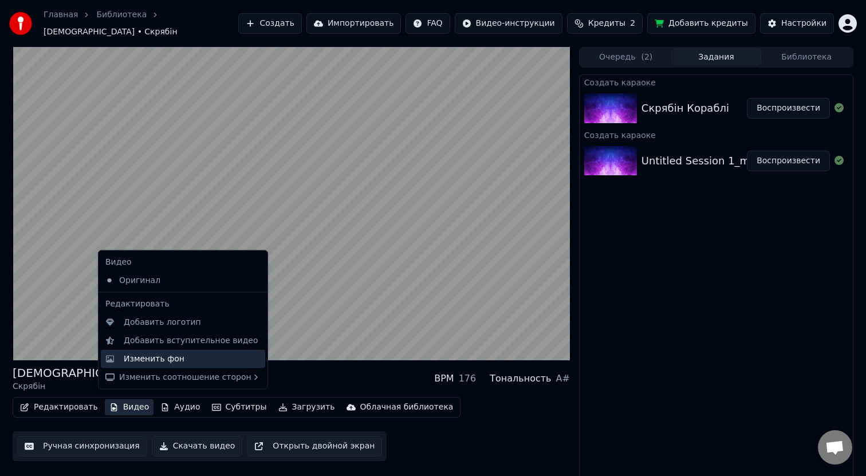
click at [143, 366] on div "Изменить фон" at bounding box center [183, 358] width 164 height 18
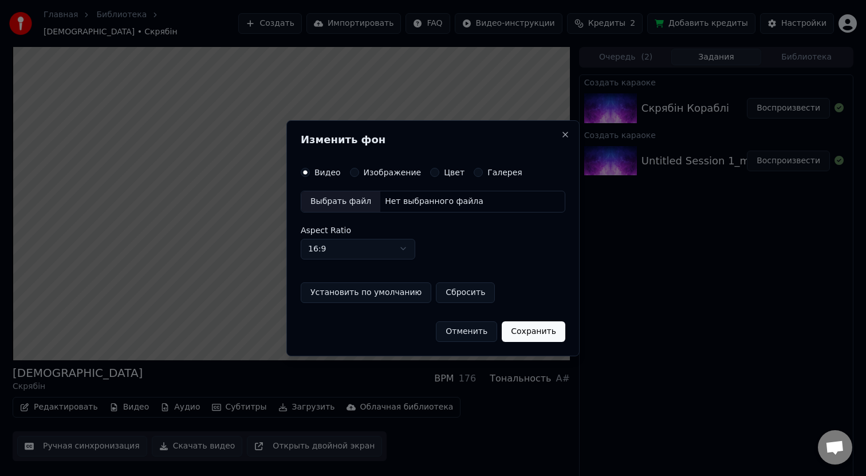
click at [487, 172] on label "Галерея" at bounding box center [504, 172] width 35 height 8
click at [483, 172] on button "Галерея" at bounding box center [477, 172] width 9 height 9
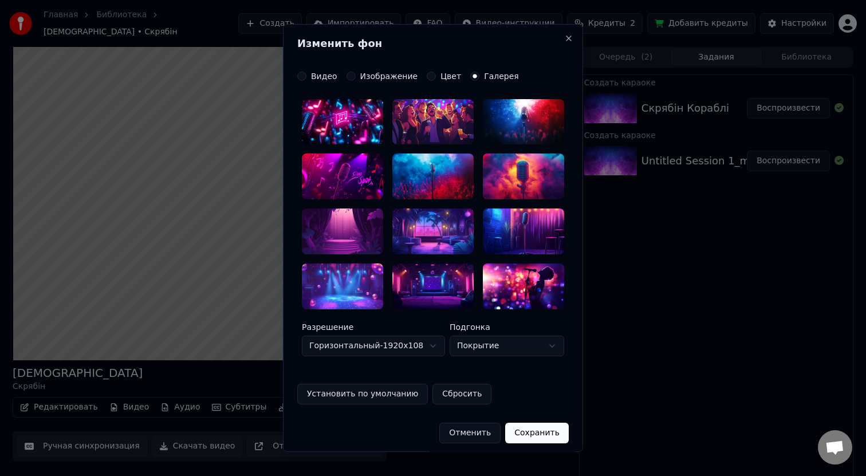
scroll to position [5, 0]
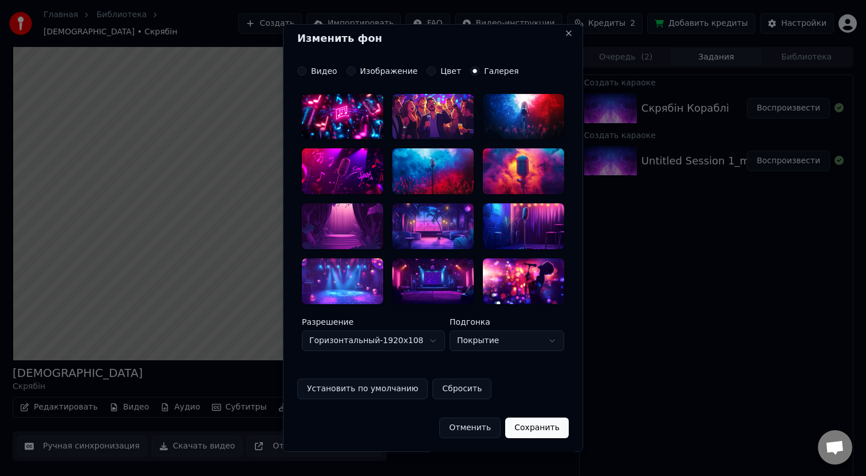
click at [412, 276] on div at bounding box center [432, 281] width 81 height 46
click at [546, 426] on button "Сохранить" at bounding box center [537, 427] width 64 height 21
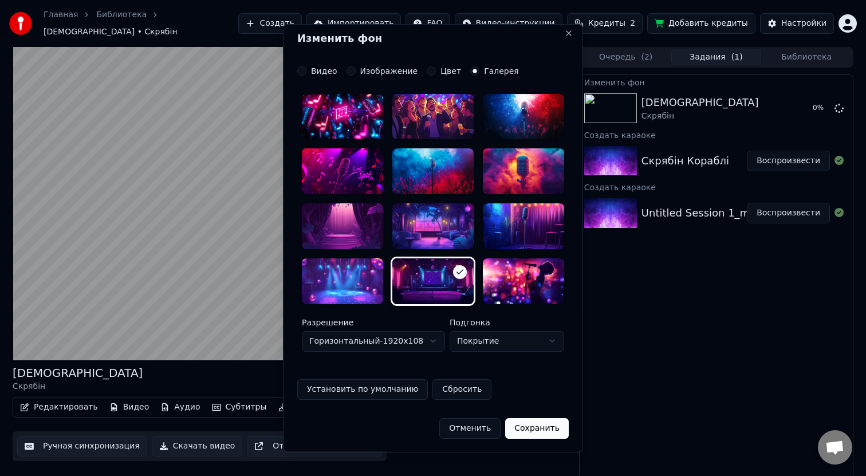
scroll to position [0, 0]
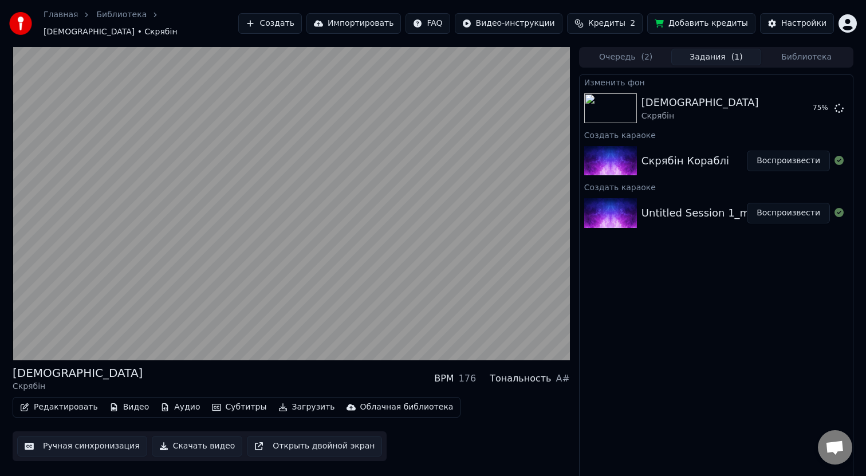
click at [614, 21] on span "Кредиты" at bounding box center [606, 23] width 37 height 11
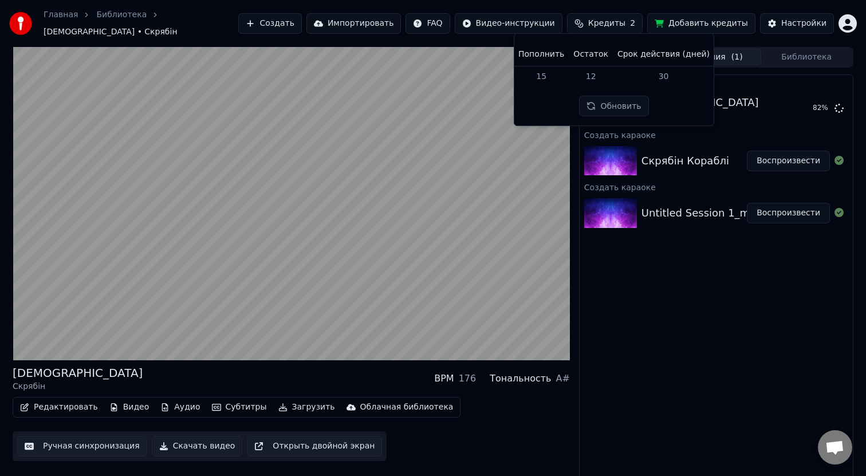
click at [628, 110] on button "Обновить" at bounding box center [613, 106] width 69 height 21
click at [548, 53] on th "Пополнить" at bounding box center [540, 54] width 55 height 23
click at [562, 57] on th "Пополнить" at bounding box center [540, 54] width 55 height 23
click at [690, 252] on div "Изменить фон [DEMOGRAPHIC_DATA] Скрябін 90 % Создать караоке Скрябін Кораблі Во…" at bounding box center [716, 276] width 274 height 404
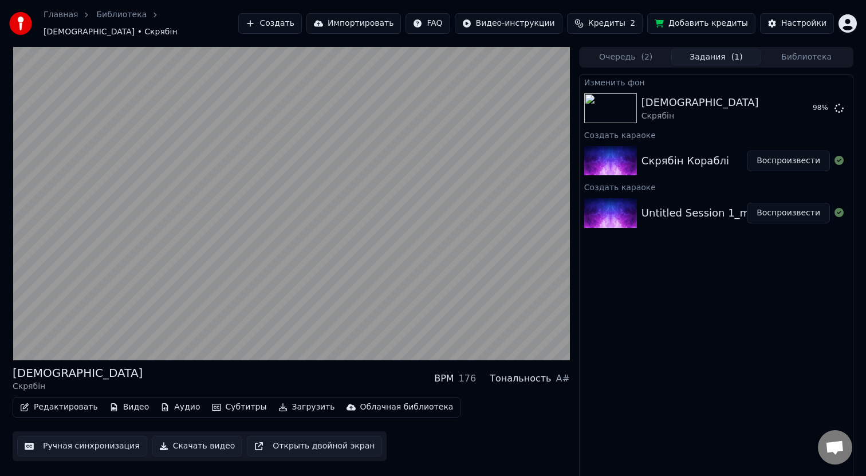
click at [715, 18] on button "Добавить кредиты" at bounding box center [701, 23] width 108 height 21
click at [673, 114] on div "Скрябін" at bounding box center [699, 115] width 117 height 11
click at [684, 104] on div "[DEMOGRAPHIC_DATA] Скрябін" at bounding box center [693, 107] width 105 height 27
click at [696, 102] on div "[DEMOGRAPHIC_DATA] Скрябін" at bounding box center [693, 107] width 105 height 27
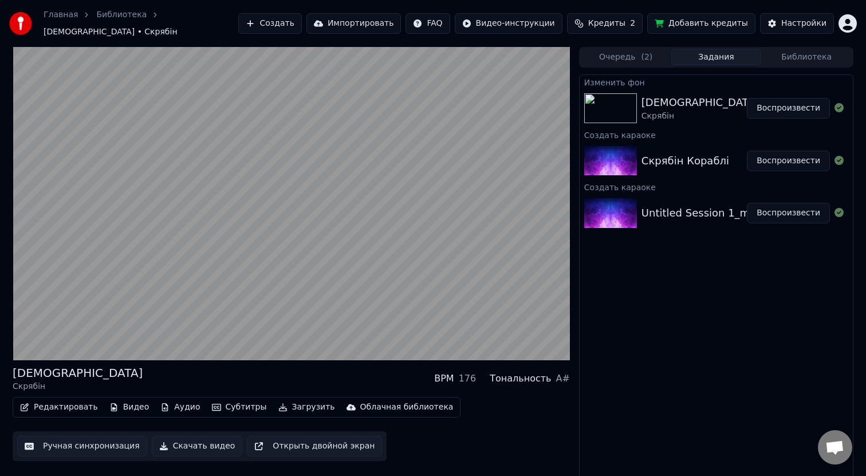
click at [771, 103] on button "Воспроизвести" at bounding box center [787, 108] width 83 height 21
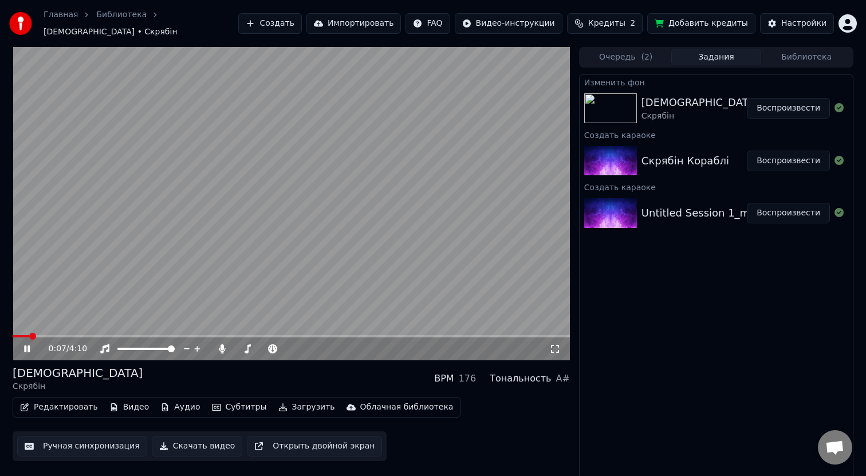
click at [307, 264] on video at bounding box center [291, 203] width 557 height 313
